Goal: Task Accomplishment & Management: Use online tool/utility

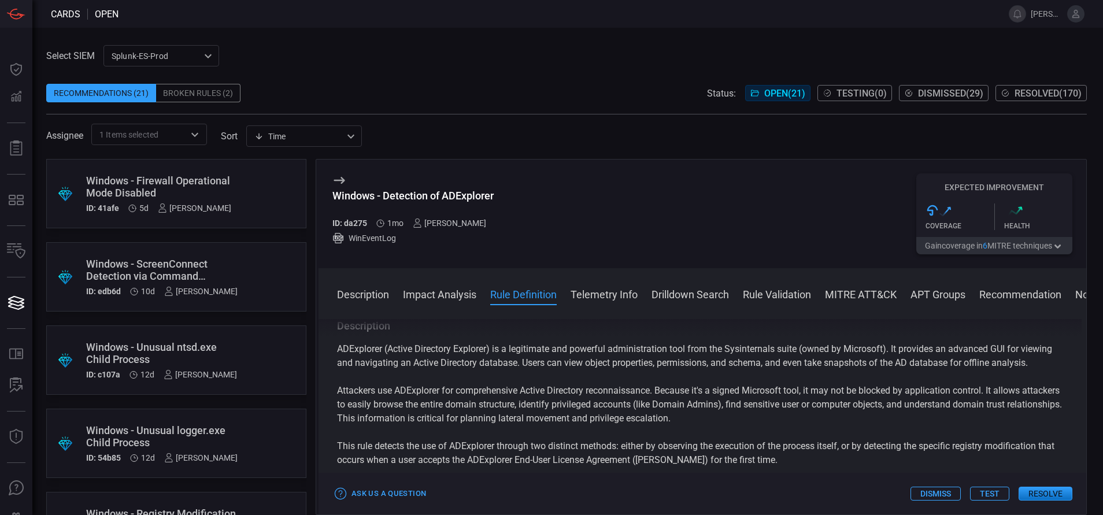
scroll to position [440, 0]
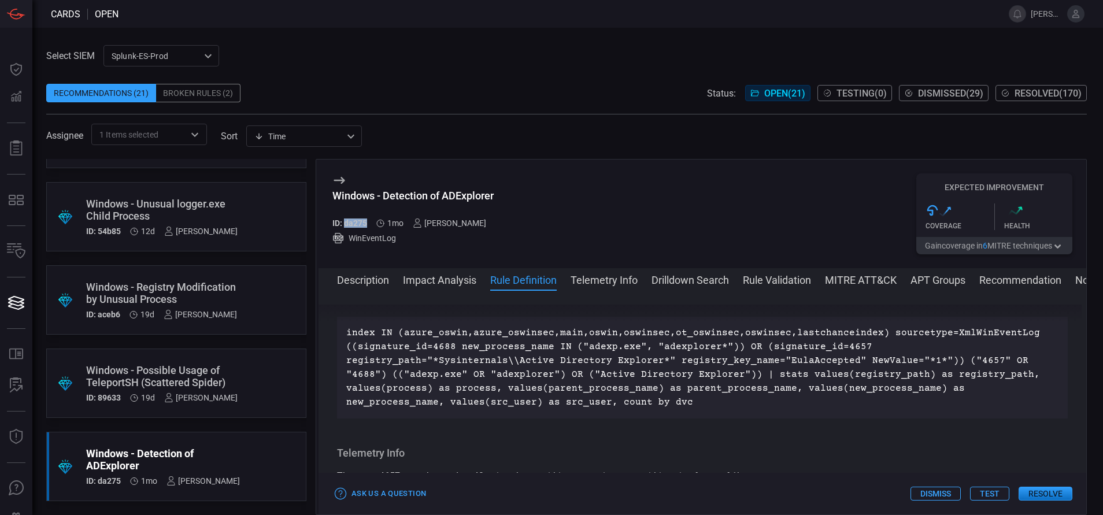
drag, startPoint x: 366, startPoint y: 223, endPoint x: 343, endPoint y: 227, distance: 23.5
click at [343, 227] on h5 "ID: da275" at bounding box center [349, 222] width 35 height 9
copy h5 "da275"
click at [352, 283] on button "Description" at bounding box center [363, 279] width 52 height 14
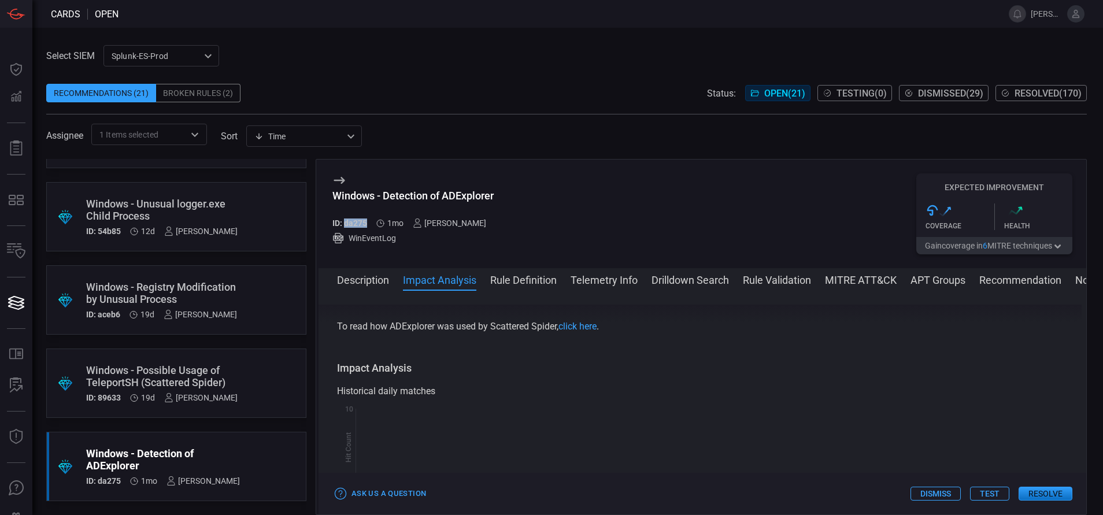
scroll to position [155, 0]
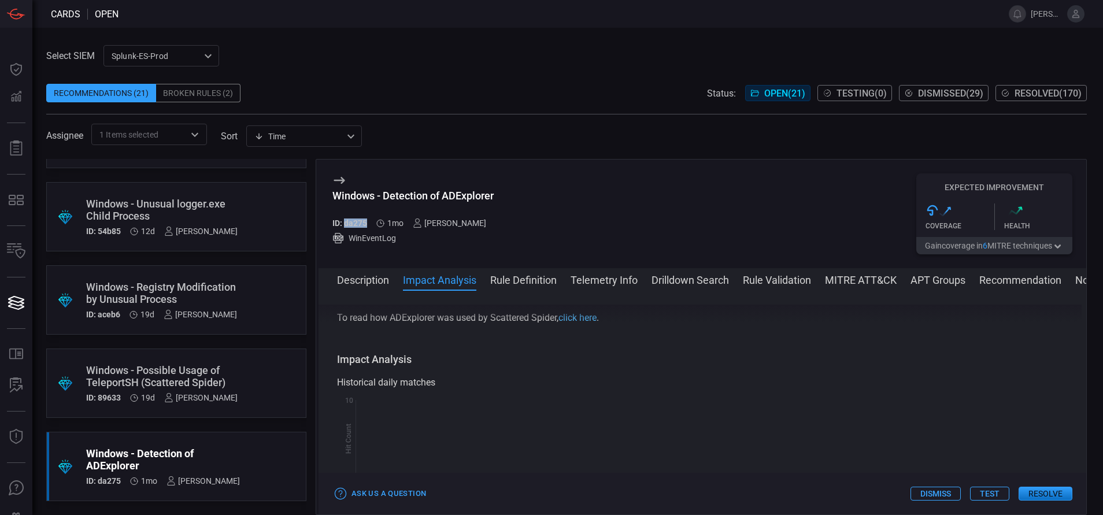
click at [573, 323] on link "click here" at bounding box center [577, 317] width 38 height 11
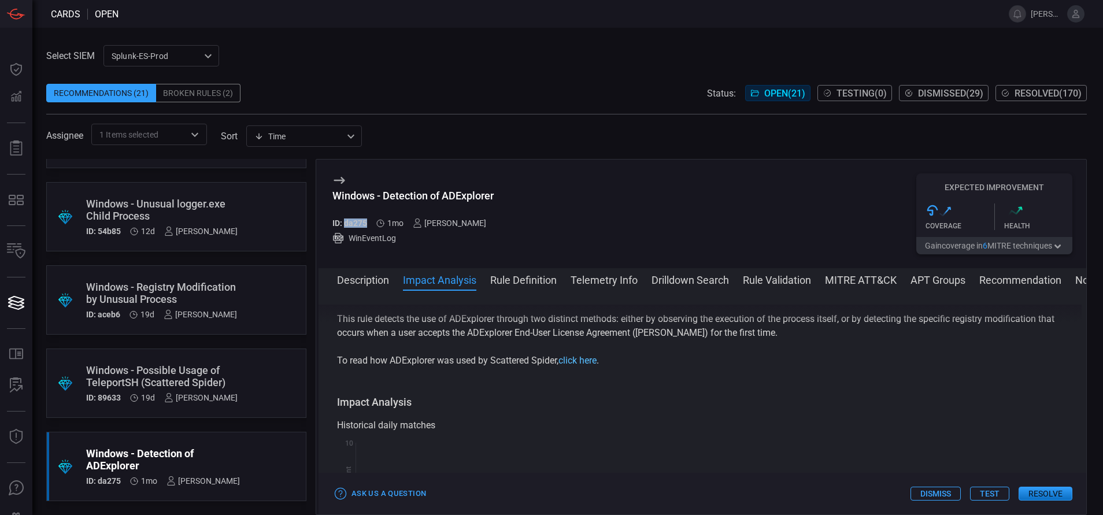
scroll to position [112, 0]
click at [573, 366] on link "click here" at bounding box center [577, 360] width 38 height 11
click at [1040, 488] on button "Resolve" at bounding box center [1045, 494] width 54 height 14
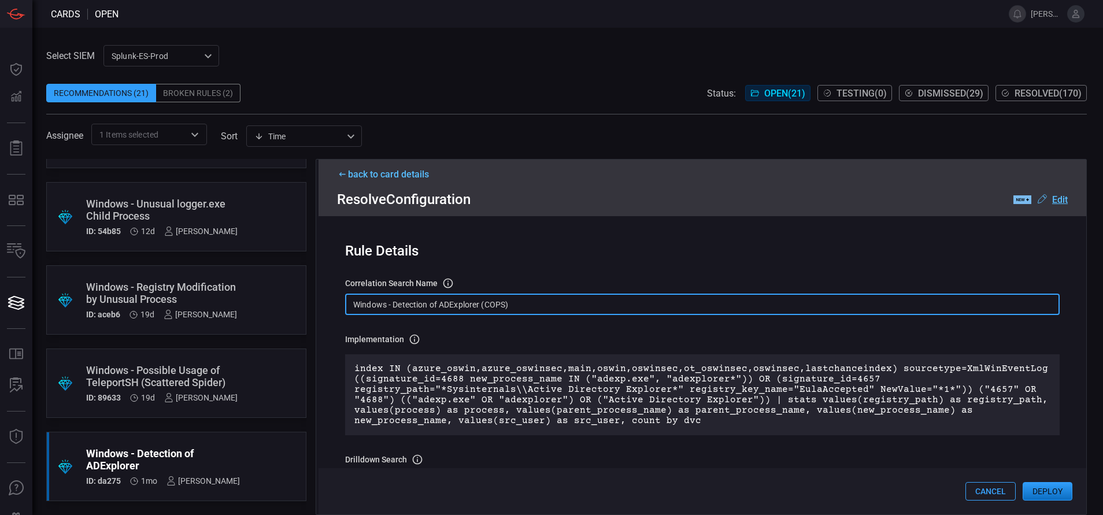
click at [517, 306] on input "Windows - Detection of ADExplorer (COPS)" at bounding box center [702, 304] width 714 height 21
paste input "Process - Detection of ADExplorer"
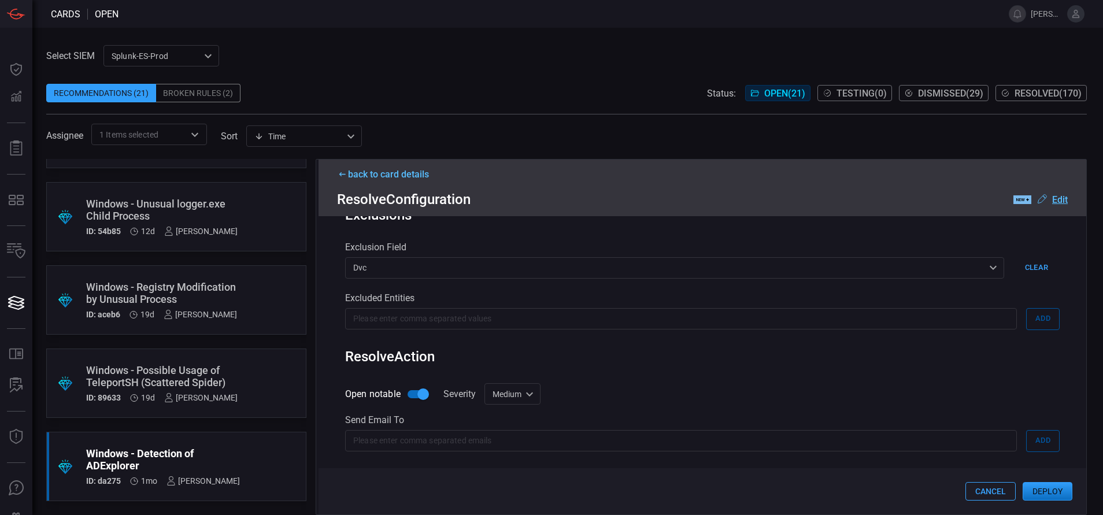
scroll to position [553, 0]
type input "Win Process - Detection of ADExplorer"
click at [517, 395] on div "Medium medium Informational Low Medium High Critical ​" at bounding box center [512, 393] width 56 height 21
click at [505, 441] on li "Low" at bounding box center [513, 434] width 69 height 19
type input "low"
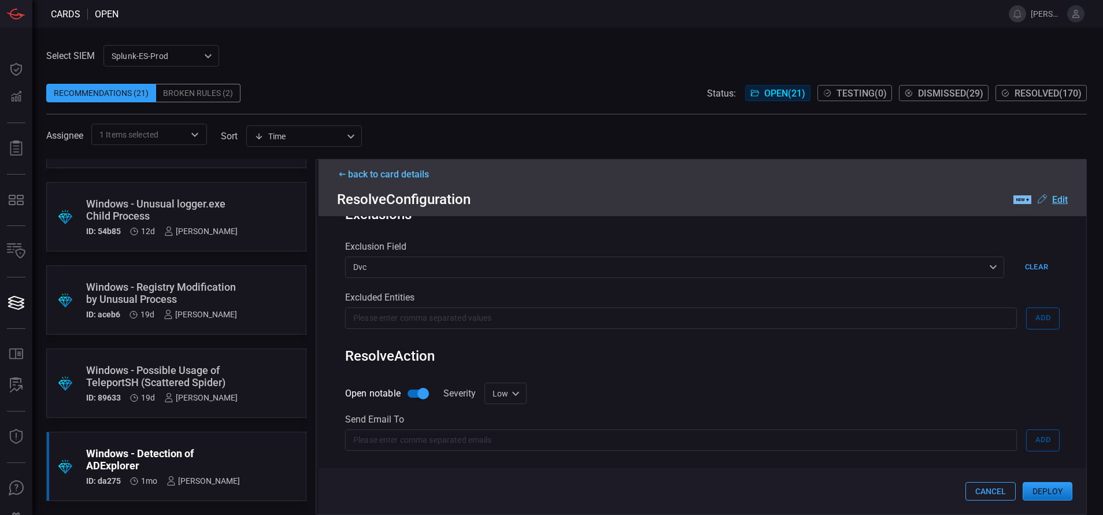
click at [1041, 488] on button "Deploy" at bounding box center [1047, 491] width 50 height 18
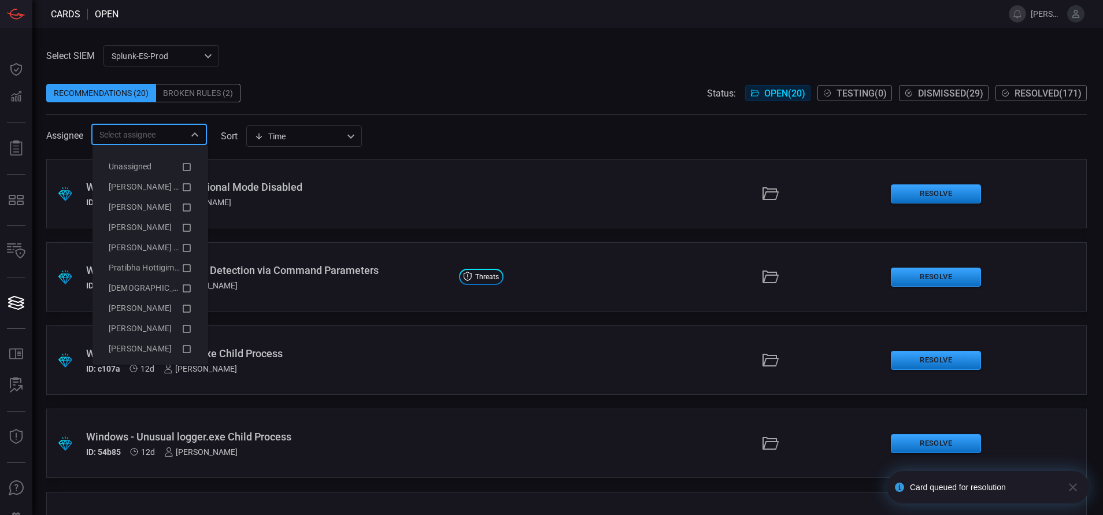
click at [164, 131] on input "text" at bounding box center [140, 134] width 90 height 14
click at [181, 189] on icon at bounding box center [186, 187] width 10 height 14
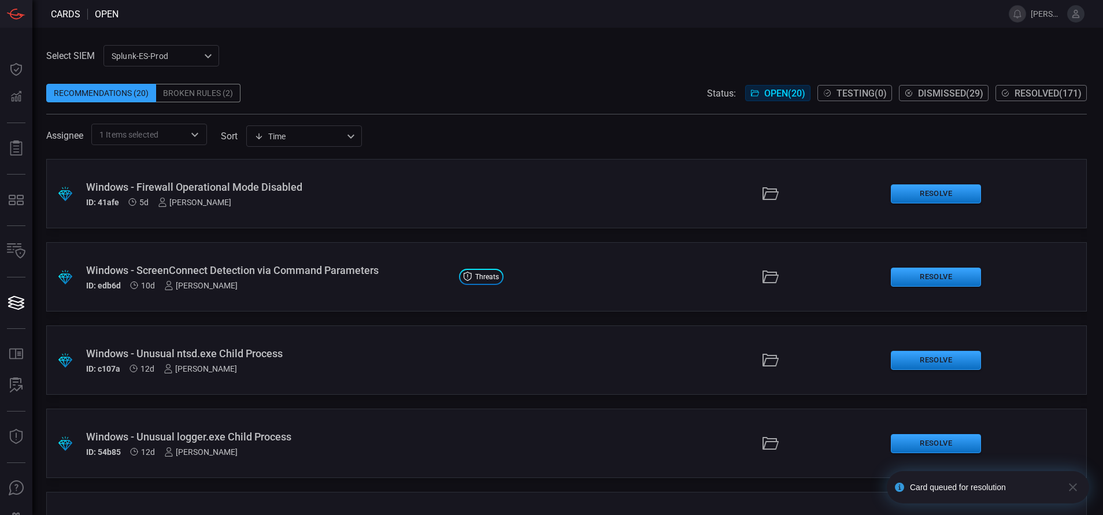
click at [1062, 101] on button "Resolved ( 171 )" at bounding box center [1040, 93] width 91 height 16
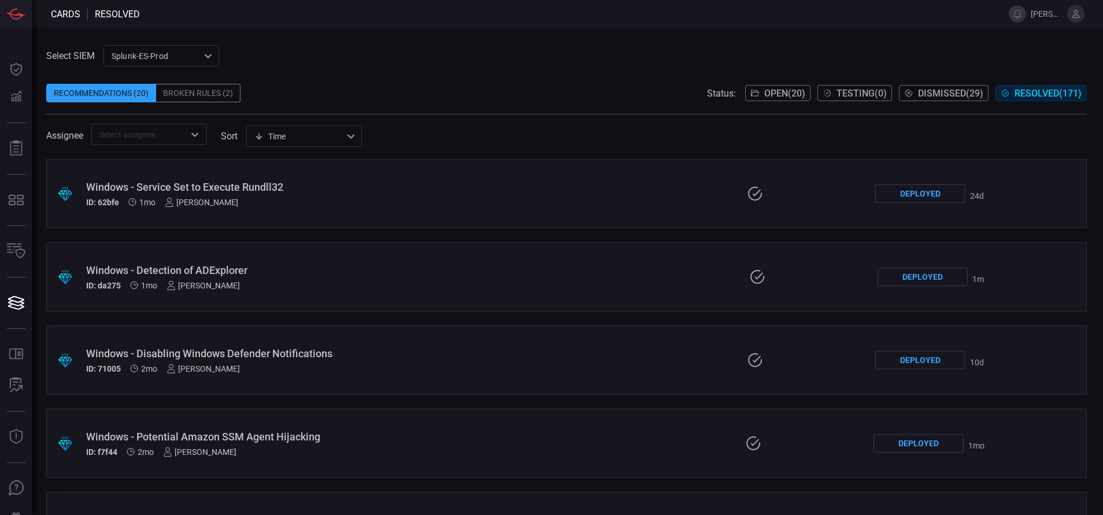
scroll to position [1166, 0]
click at [228, 267] on div "Windows - Detection of ADExplorer" at bounding box center [263, 269] width 355 height 12
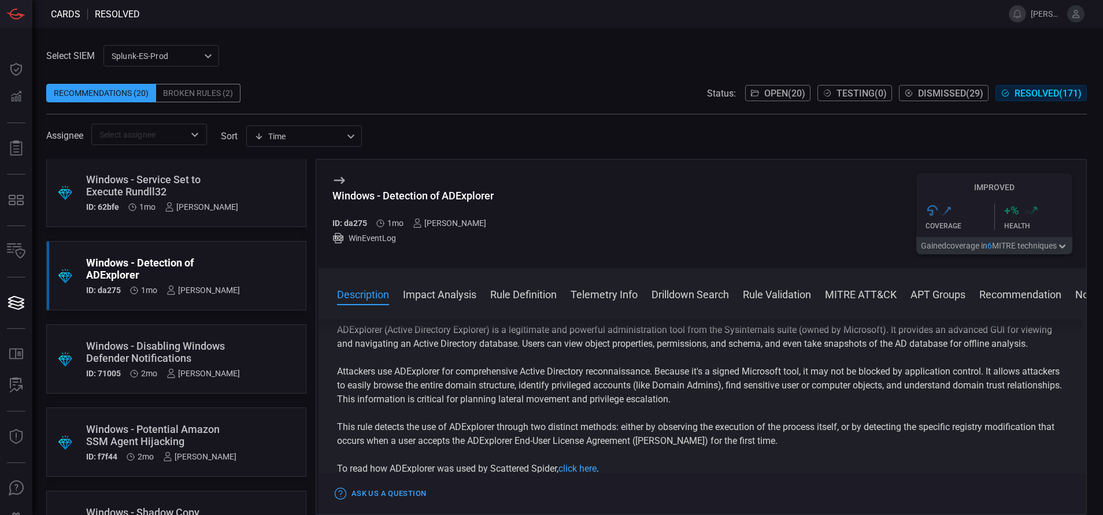
scroll to position [12, 0]
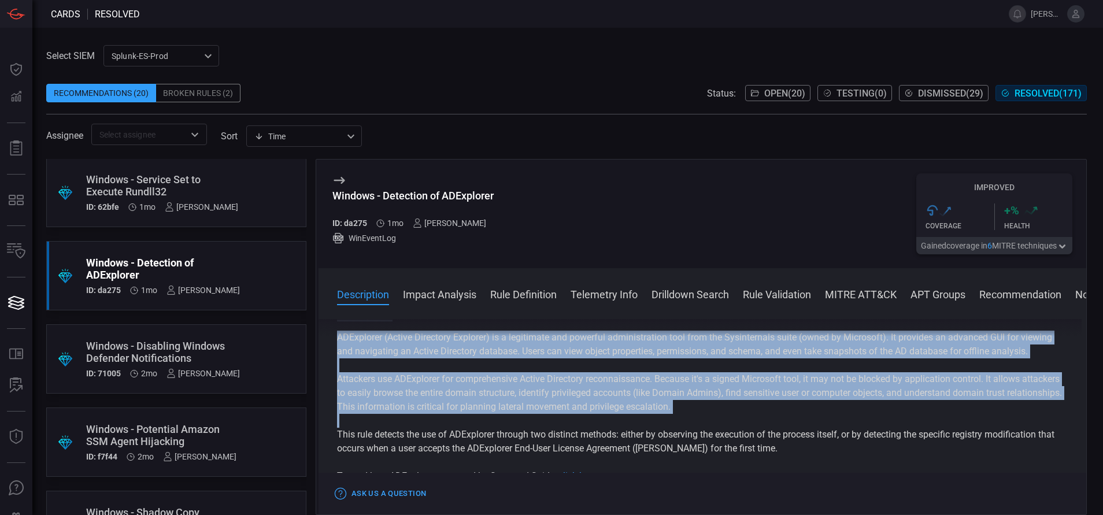
drag, startPoint x: 334, startPoint y: 337, endPoint x: 758, endPoint y: 472, distance: 444.7
click at [758, 472] on div "Description ADExplorer (Active Directory Explorer) is a legitimate and powerful…" at bounding box center [702, 414] width 768 height 191
copy div "Description ADExplorer (Active Directory Explorer) is a legitimate and powerful…"
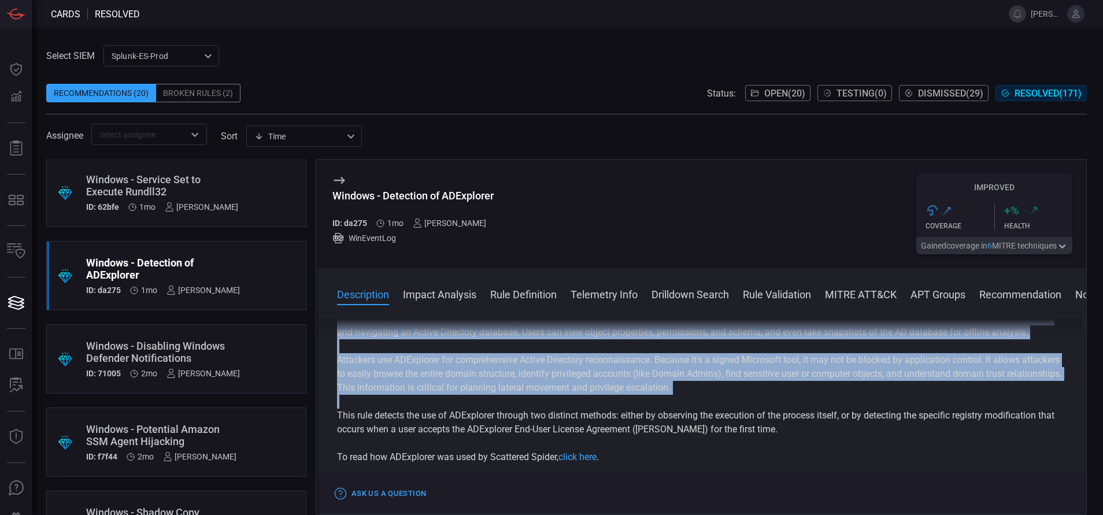
scroll to position [0, 0]
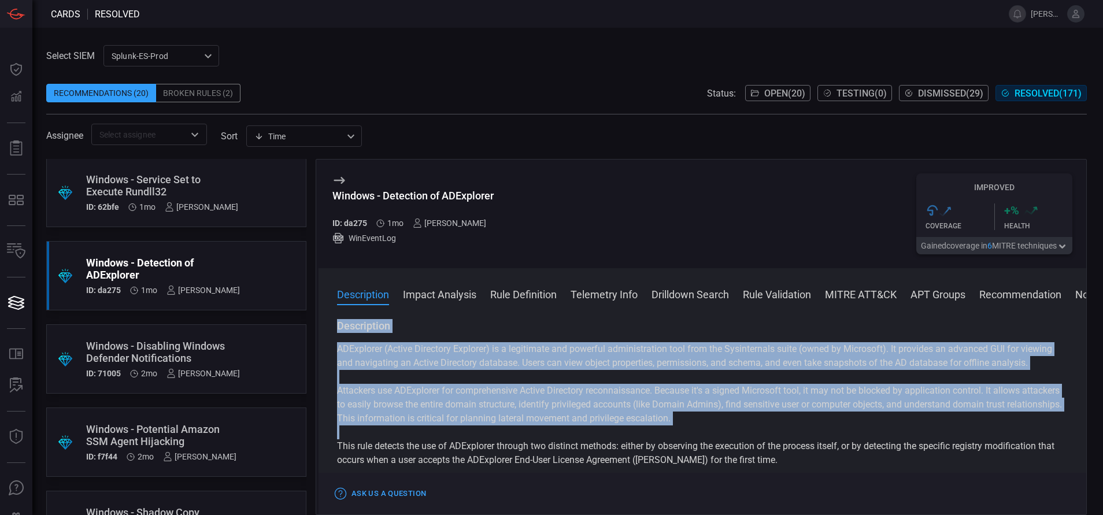
click at [738, 455] on p "This rule detects the use of ADExplorer through two distinct methods: either by…" at bounding box center [702, 453] width 731 height 28
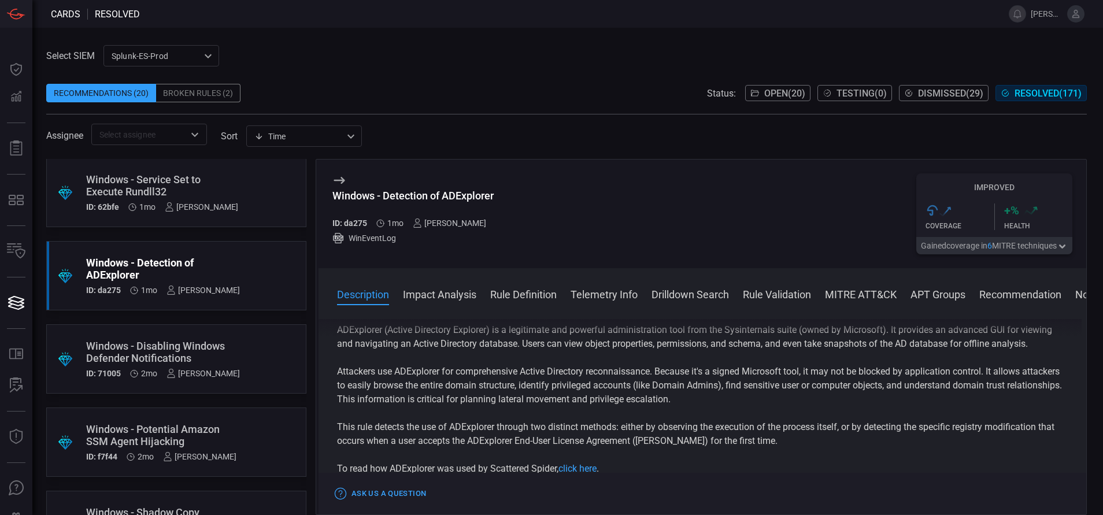
scroll to position [19, 0]
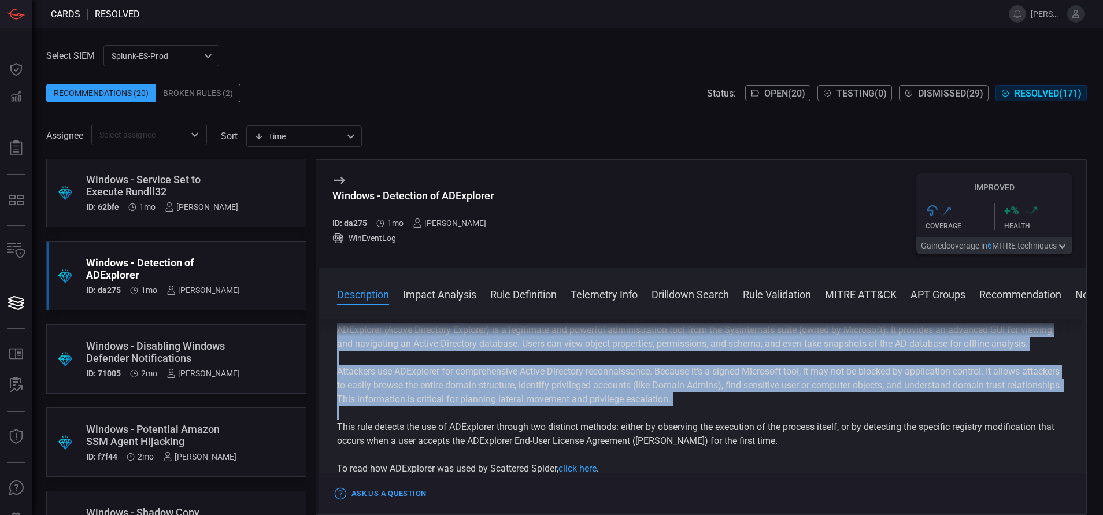
drag, startPoint x: 338, startPoint y: 335, endPoint x: 766, endPoint y: 468, distance: 449.0
click at [766, 468] on div "Description ADExplorer (Active Directory Explorer) is a legitimate and powerful…" at bounding box center [702, 414] width 768 height 191
copy div "Description ADExplorer (Active Directory Explorer) is a legitimate and powerful…"
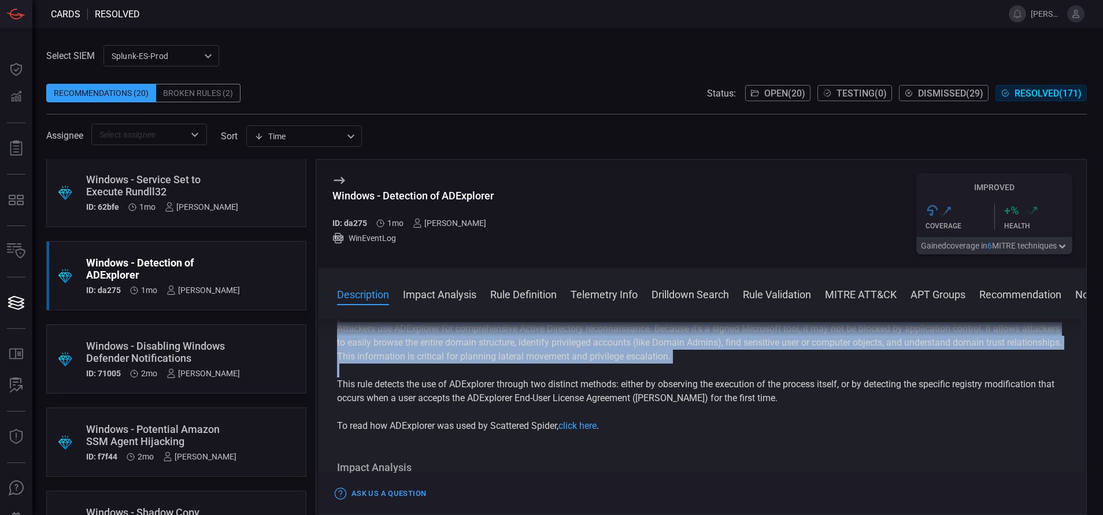
scroll to position [62, 0]
click at [774, 405] on p "This rule detects the use of ADExplorer through two distinct methods: either by…" at bounding box center [702, 391] width 731 height 28
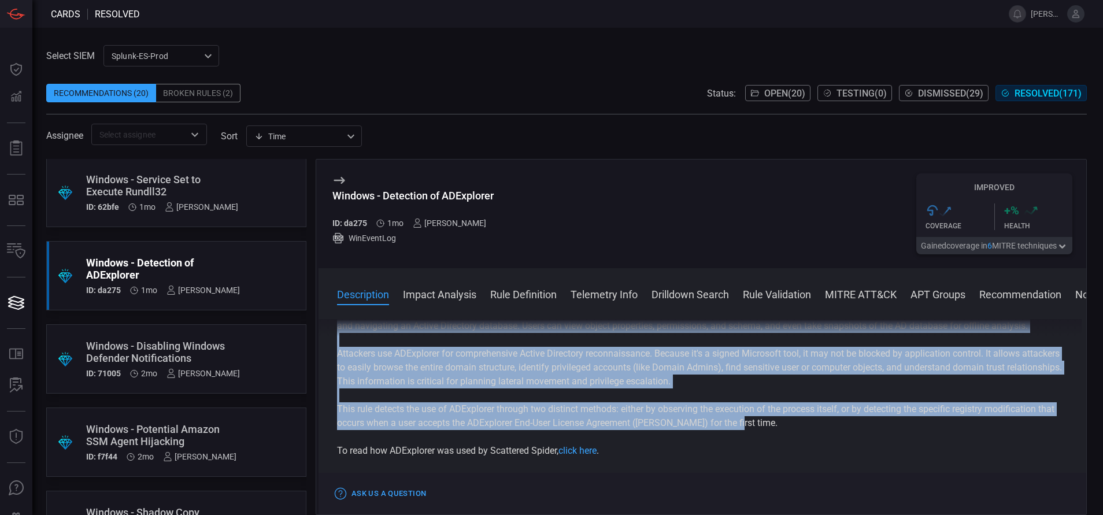
scroll to position [0, 0]
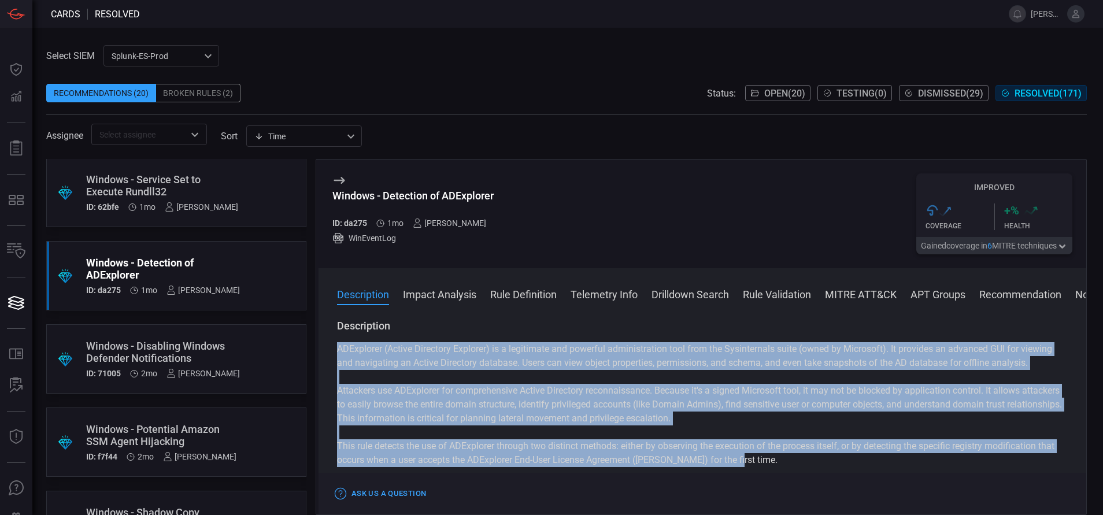
drag, startPoint x: 758, startPoint y: 417, endPoint x: 336, endPoint y: 357, distance: 426.2
click at [336, 357] on div "Description ADExplorer (Active Directory Explorer) is a legitimate and powerful…" at bounding box center [702, 414] width 768 height 191
copy div "ADExplorer (Active Directory Explorer) is a legitimate and powerful administrat…"
